Goal: Information Seeking & Learning: Find specific fact

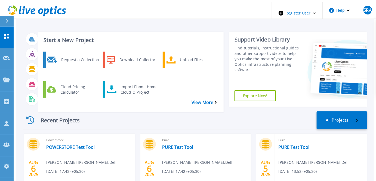
click at [185, 111] on div "Recent Projects All Projects" at bounding box center [195, 120] width 344 height 18
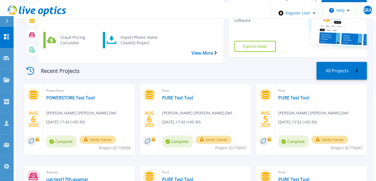
scroll to position [25, 0]
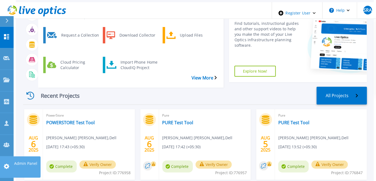
click at [8, 163] on icon at bounding box center [6, 165] width 5 height 5
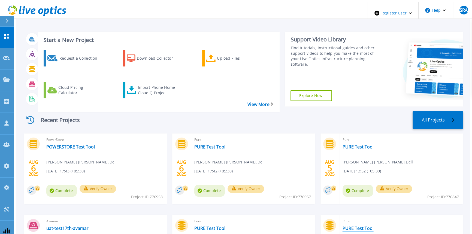
click at [351, 225] on link "PURE Test Tool" at bounding box center [357, 227] width 31 height 5
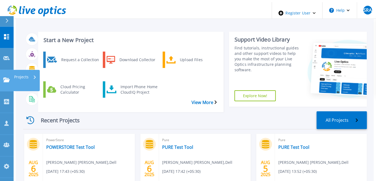
click at [4, 70] on link "Projects Projects" at bounding box center [7, 81] width 14 height 22
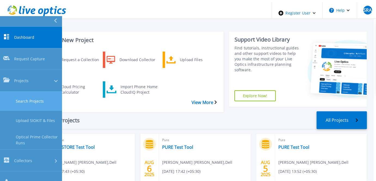
click at [26, 91] on link "Search Projects" at bounding box center [31, 100] width 62 height 19
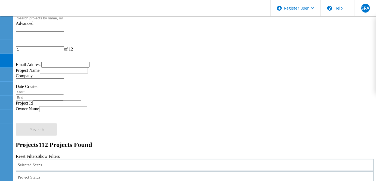
click at [103, 158] on div "Selected Scans" at bounding box center [195, 164] width 358 height 12
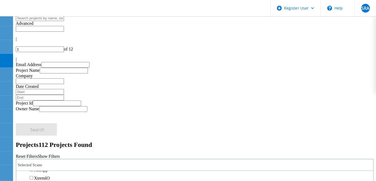
scroll to position [198, 0]
click at [42, 167] on label "Pure" at bounding box center [38, 169] width 8 height 5
click at [33, 167] on input "Pure" at bounding box center [32, 169] width 4 height 4
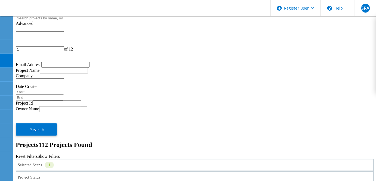
click at [16, 61] on icon at bounding box center [16, 61] width 0 height 0
click at [308, 41] on div at bounding box center [195, 43] width 358 height 5
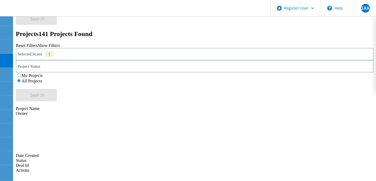
scroll to position [88, 0]
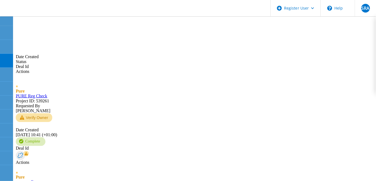
scroll to position [248, 0]
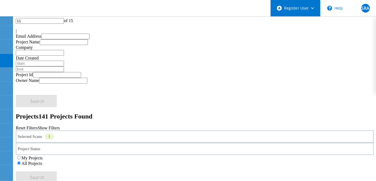
scroll to position [0, 0]
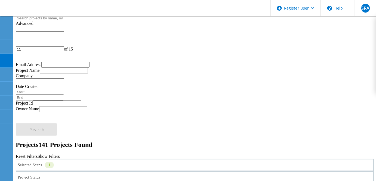
click at [301, 41] on div at bounding box center [195, 43] width 358 height 5
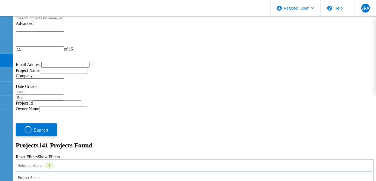
type input "10"
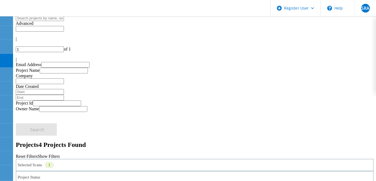
click at [178, 171] on div "Project Status" at bounding box center [195, 177] width 358 height 12
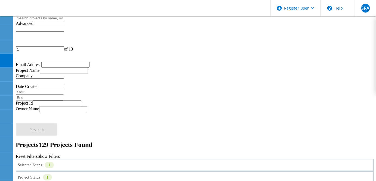
click at [16, 61] on icon at bounding box center [16, 61] width 0 height 0
click at [305, 41] on div at bounding box center [195, 43] width 358 height 5
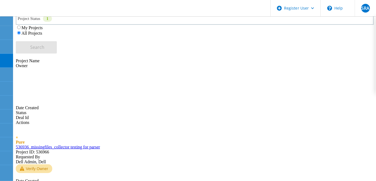
scroll to position [137, 0]
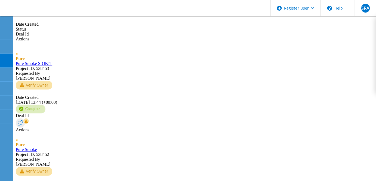
scroll to position [261, 0]
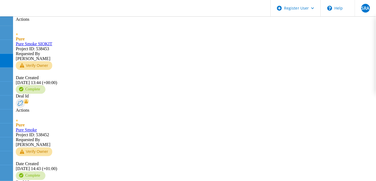
type input "10"
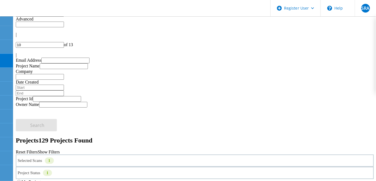
scroll to position [0, 0]
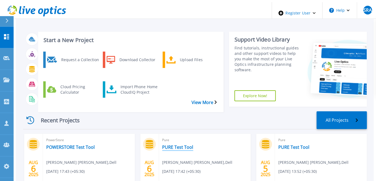
click at [184, 144] on link "PURE Test Tool" at bounding box center [178, 146] width 31 height 5
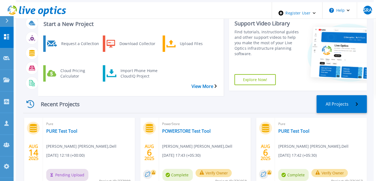
scroll to position [25, 0]
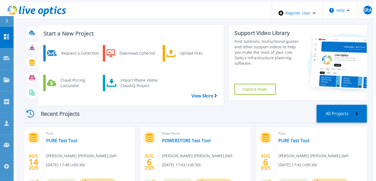
scroll to position [25, 0]
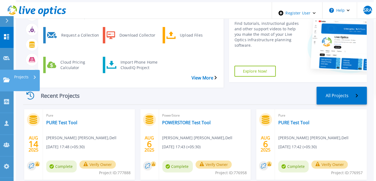
click at [4, 70] on link "Projects Projects" at bounding box center [7, 81] width 14 height 22
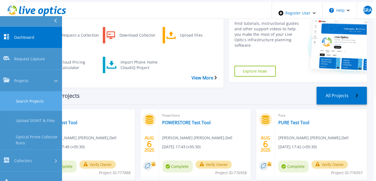
click at [21, 91] on link "Search Projects" at bounding box center [31, 100] width 62 height 19
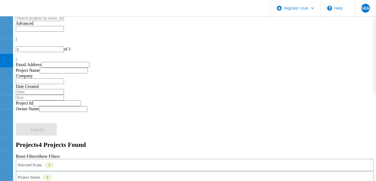
click at [371, 57] on div "|" at bounding box center [195, 59] width 358 height 5
click at [64, 46] on input "13" at bounding box center [40, 49] width 48 height 6
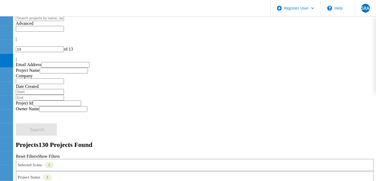
click at [64, 46] on input "13" at bounding box center [40, 49] width 48 height 6
type input "3"
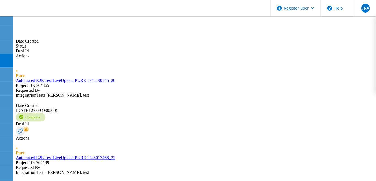
scroll to position [237, 0]
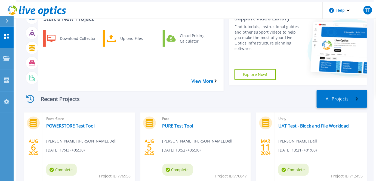
scroll to position [40, 0]
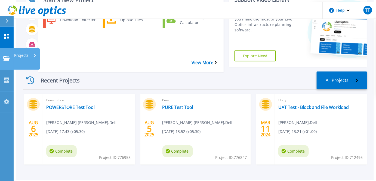
click at [9, 56] on icon at bounding box center [6, 58] width 7 height 5
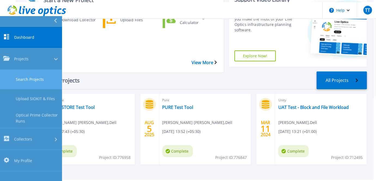
click at [23, 70] on link "Search Projects" at bounding box center [31, 79] width 62 height 19
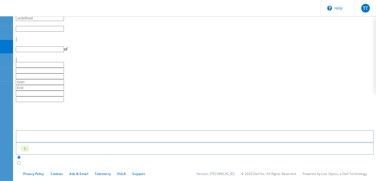
type input "1"
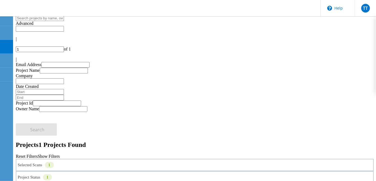
click at [105, 158] on div "Selected Scans 1" at bounding box center [195, 164] width 358 height 12
copy span "776847"
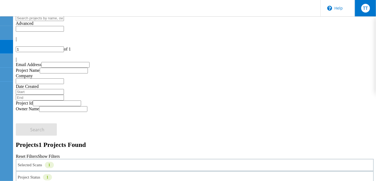
click at [359, 8] on div "TT" at bounding box center [365, 8] width 21 height 16
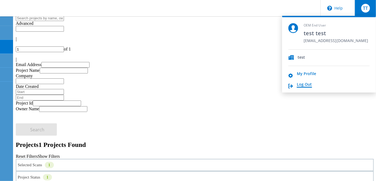
click at [301, 84] on link "Log Out" at bounding box center [304, 84] width 15 height 5
